Goal: Transaction & Acquisition: Purchase product/service

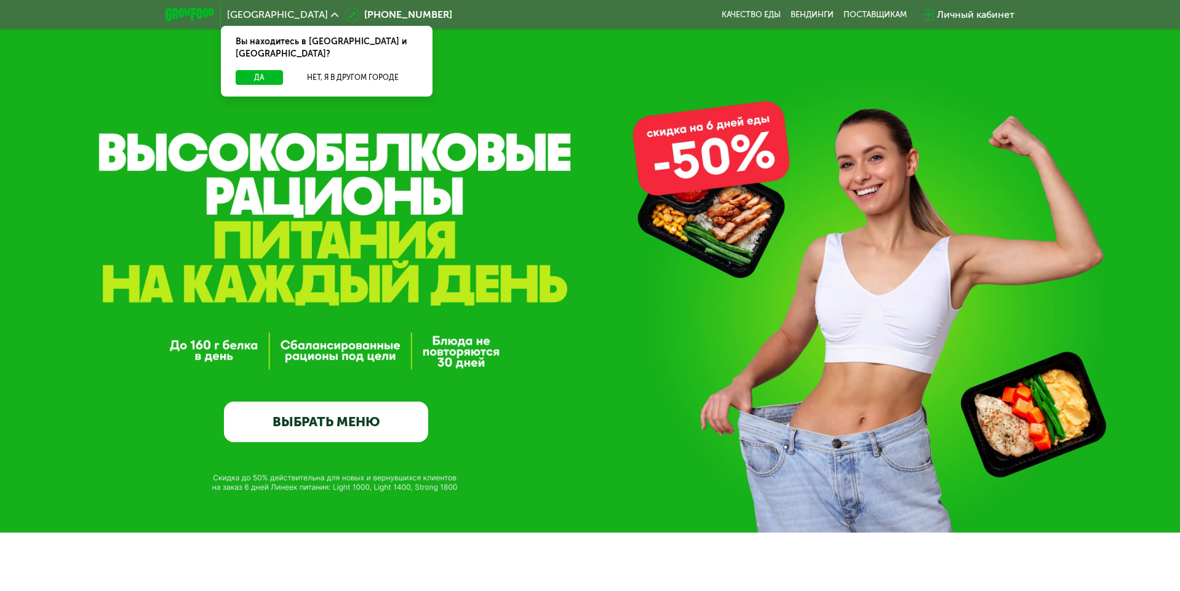
click at [539, 154] on div "GrowFood — доставка правильного питания ВЫБРАТЬ МЕНЮ" at bounding box center [590, 266] width 1180 height 533
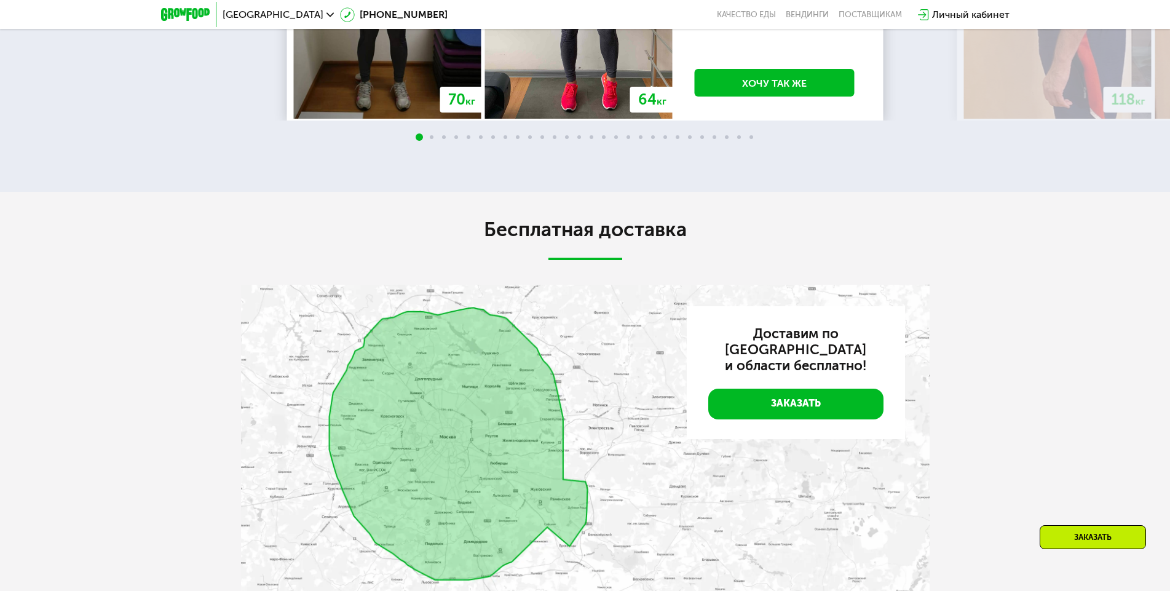
scroll to position [2054, 0]
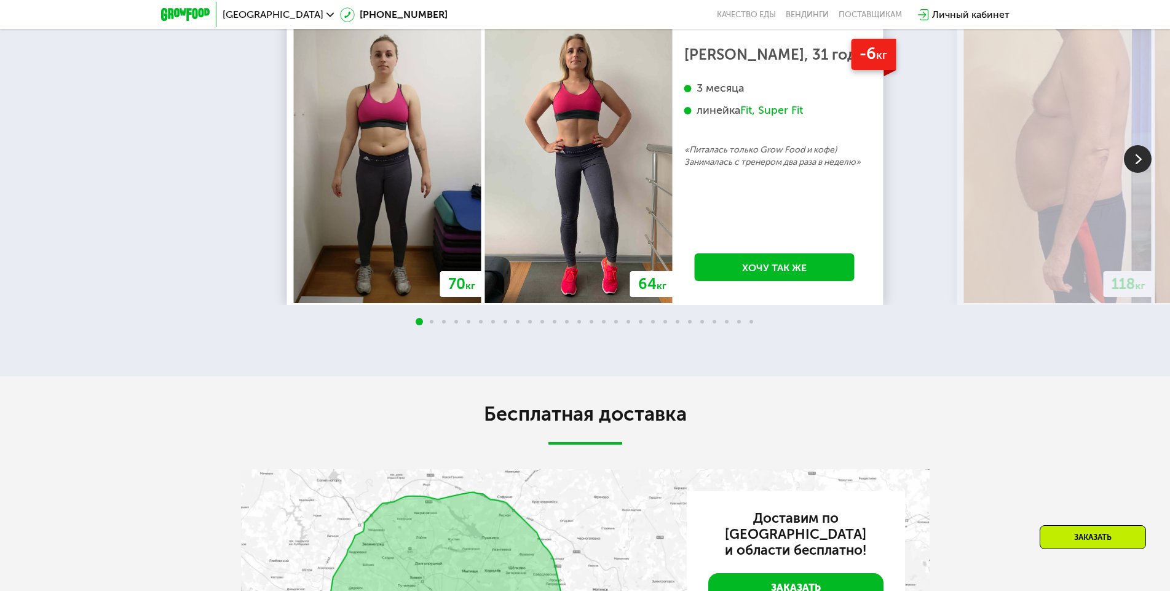
click at [761, 577] on link "Заказать" at bounding box center [795, 588] width 175 height 31
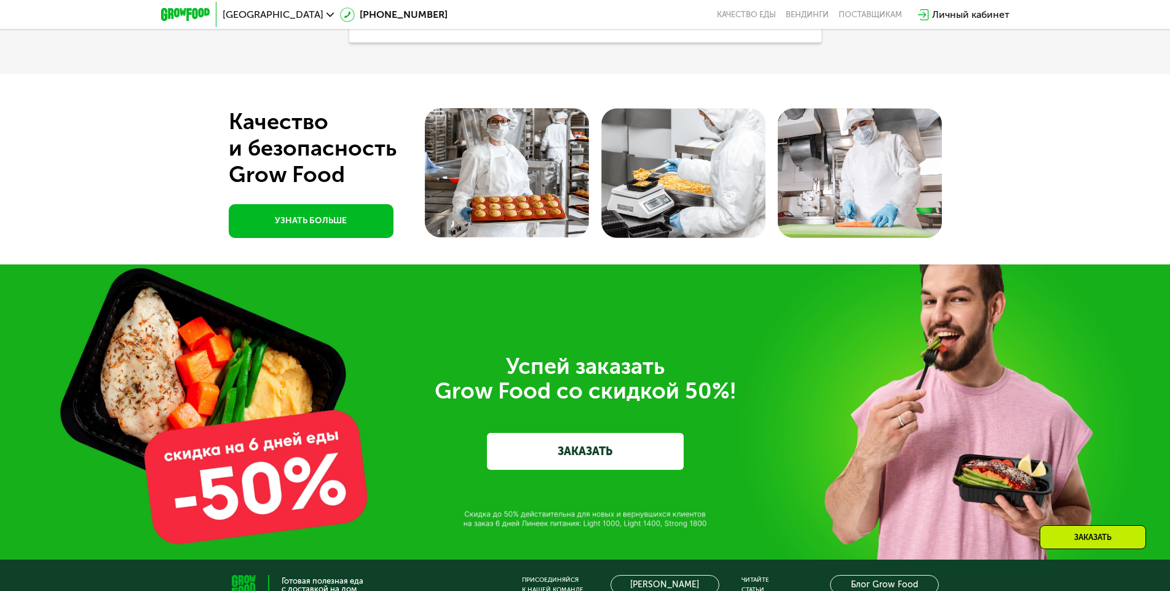
scroll to position [4292, 0]
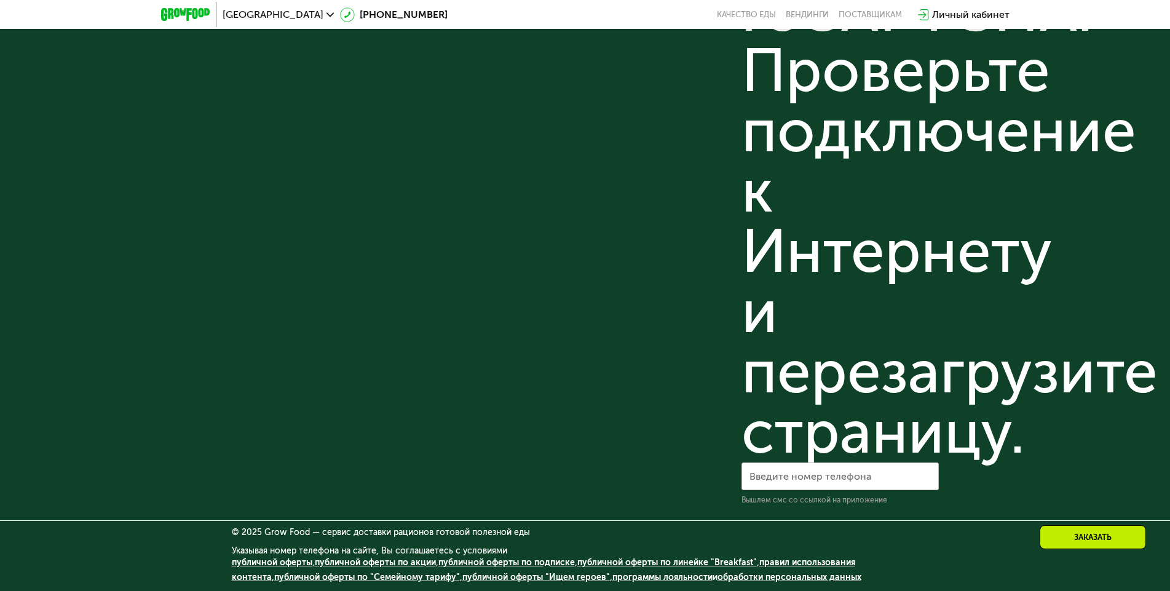
click at [464, 577] on link "публичной оферты "Ищем героев"" at bounding box center [536, 577] width 148 height 10
click at [368, 563] on link "публичной оферты по акции" at bounding box center [375, 562] width 121 height 10
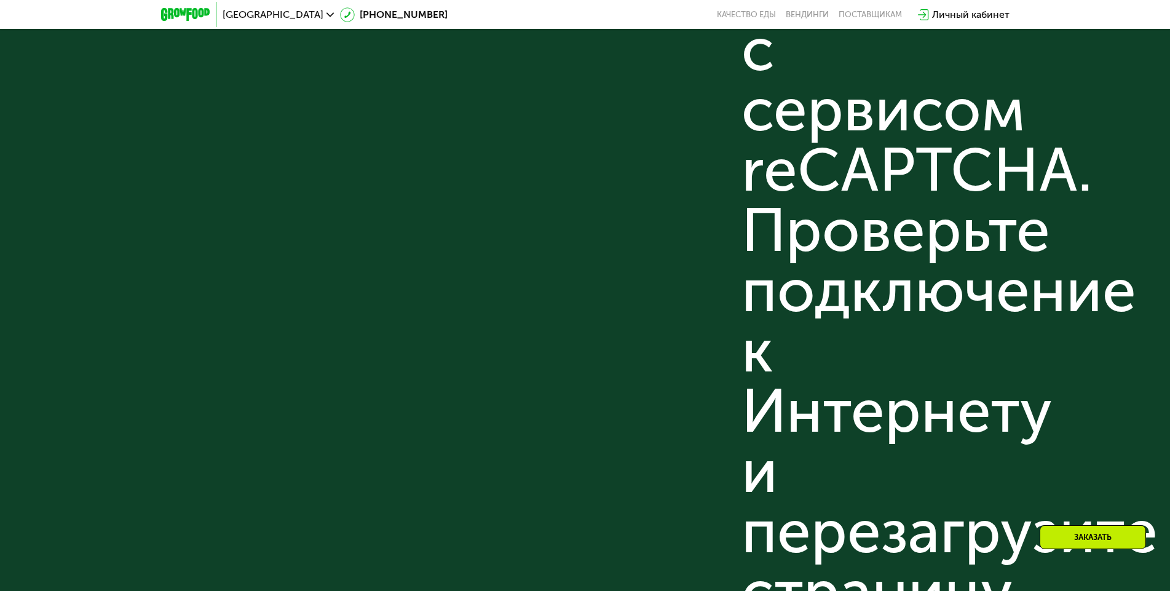
click at [528, 328] on div "Присоединяйся к нашей команде [PERSON_NAME] в GF Поставщикам: Написать По любым…" at bounding box center [620, 185] width 197 height 959
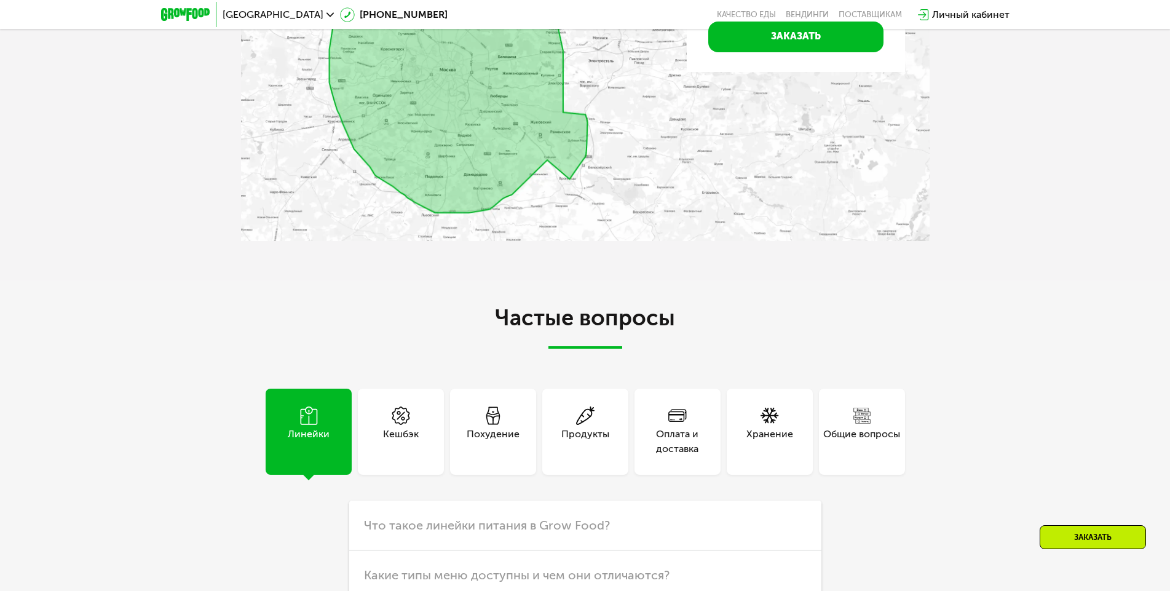
scroll to position [1463, 0]
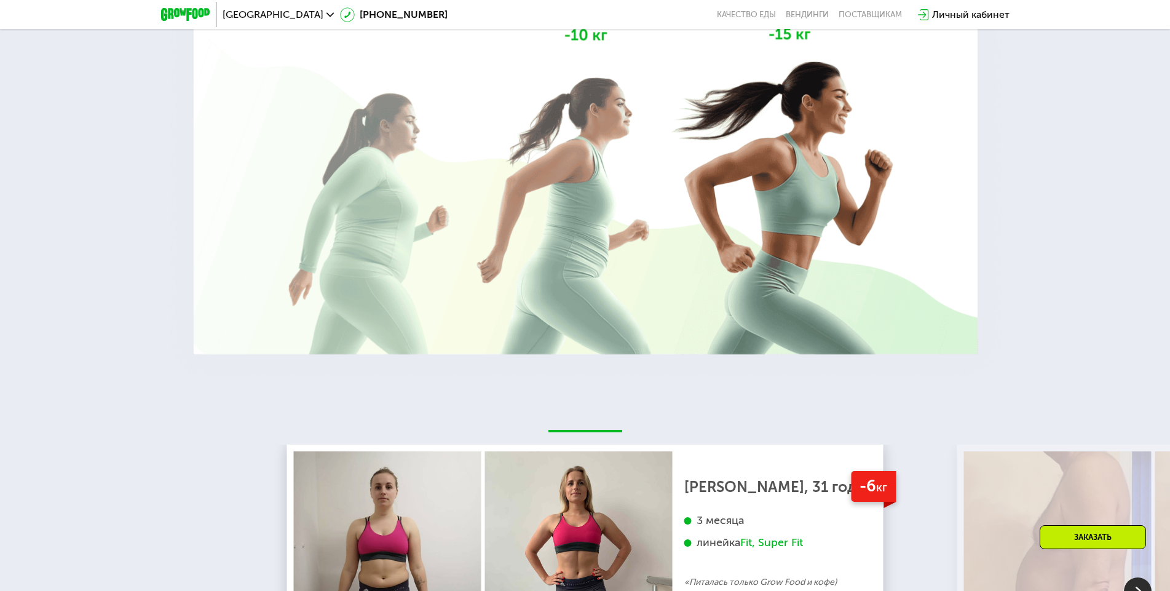
click at [490, 416] on div "70 кг 64 кг -6 кг [PERSON_NAME], 31 год 3 месяца линейка Fit, Super Fit «Питала…" at bounding box center [585, 592] width 1170 height 433
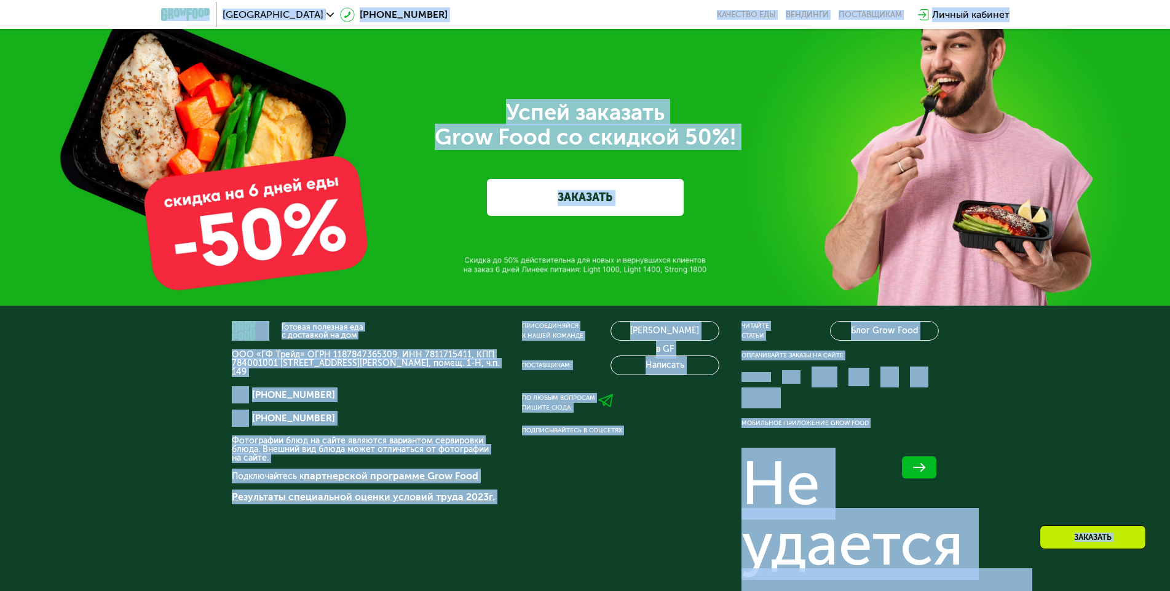
scroll to position [4292, 0]
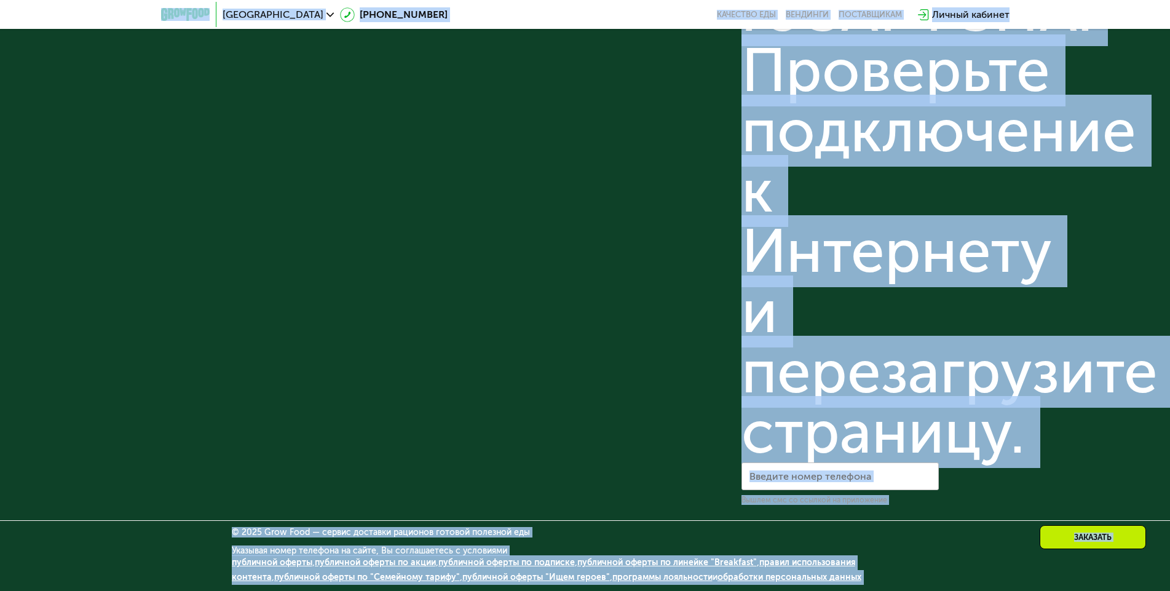
click at [475, 579] on link "публичной оферты "Ищем героев"" at bounding box center [536, 577] width 148 height 10
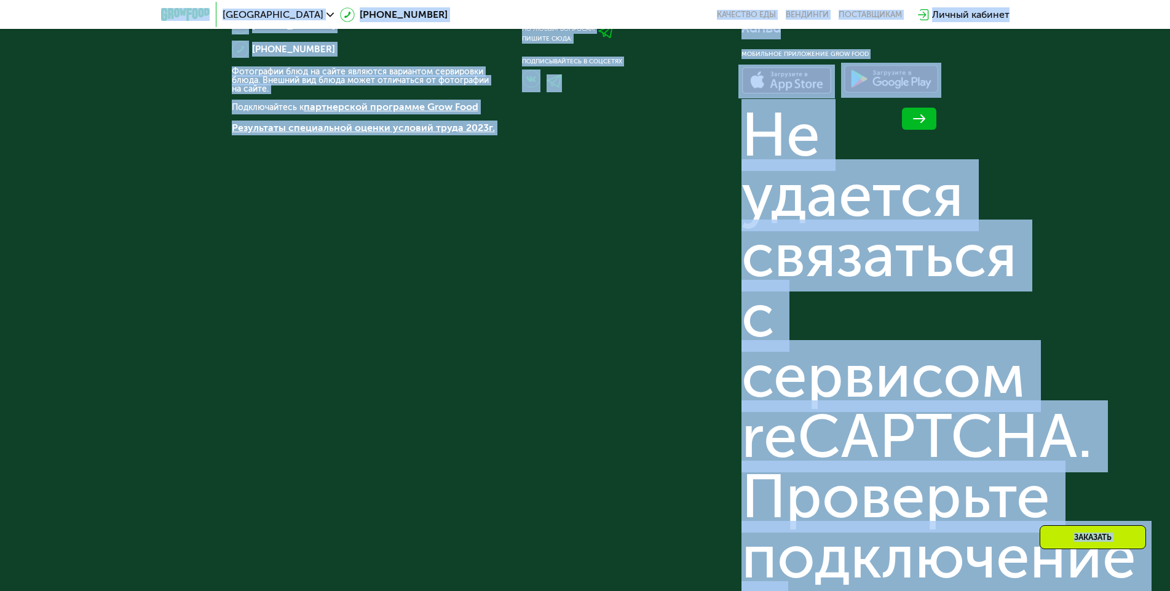
scroll to position [3493, 0]
